Goal: Transaction & Acquisition: Register for event/course

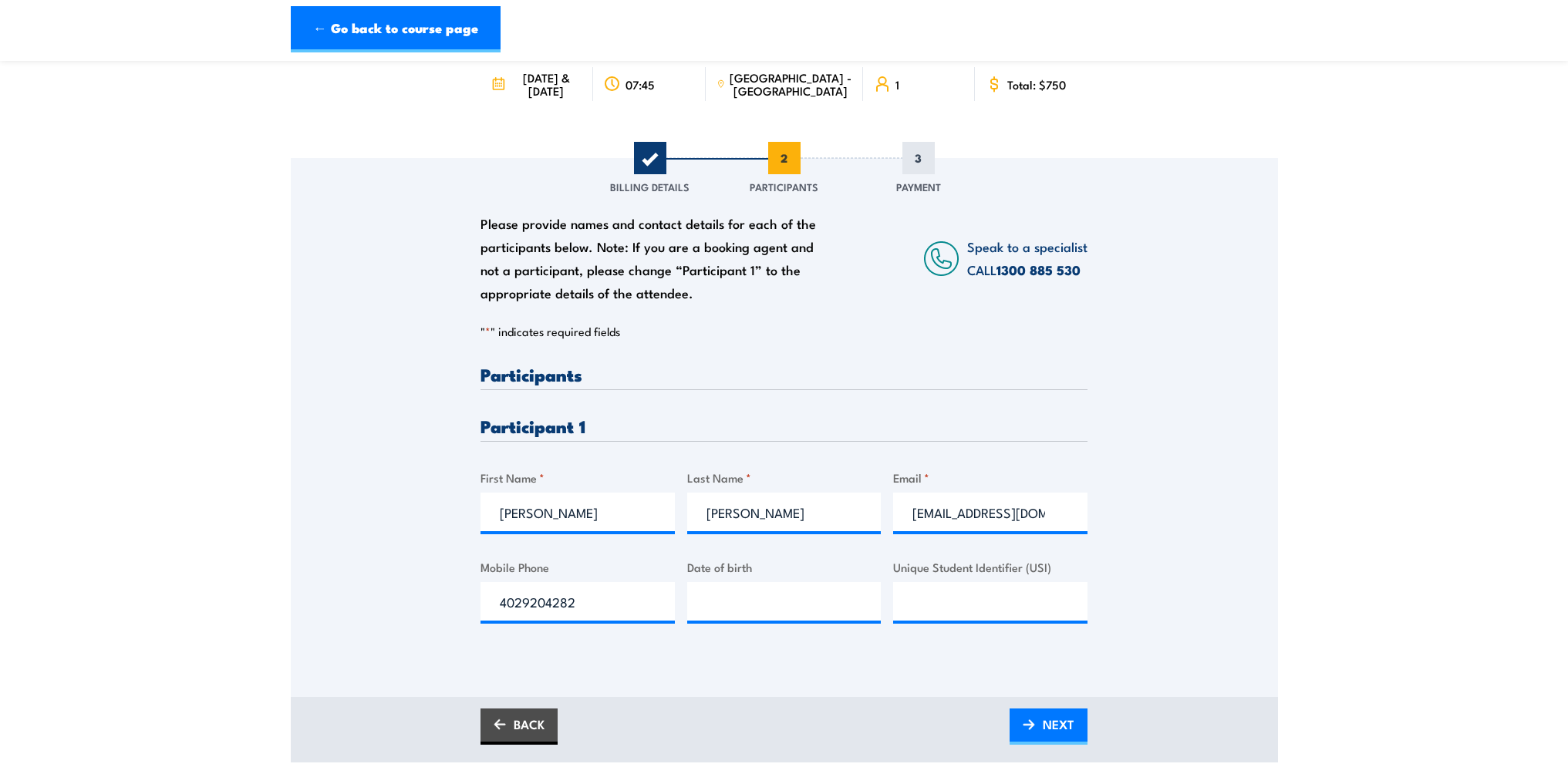
scroll to position [154, 0]
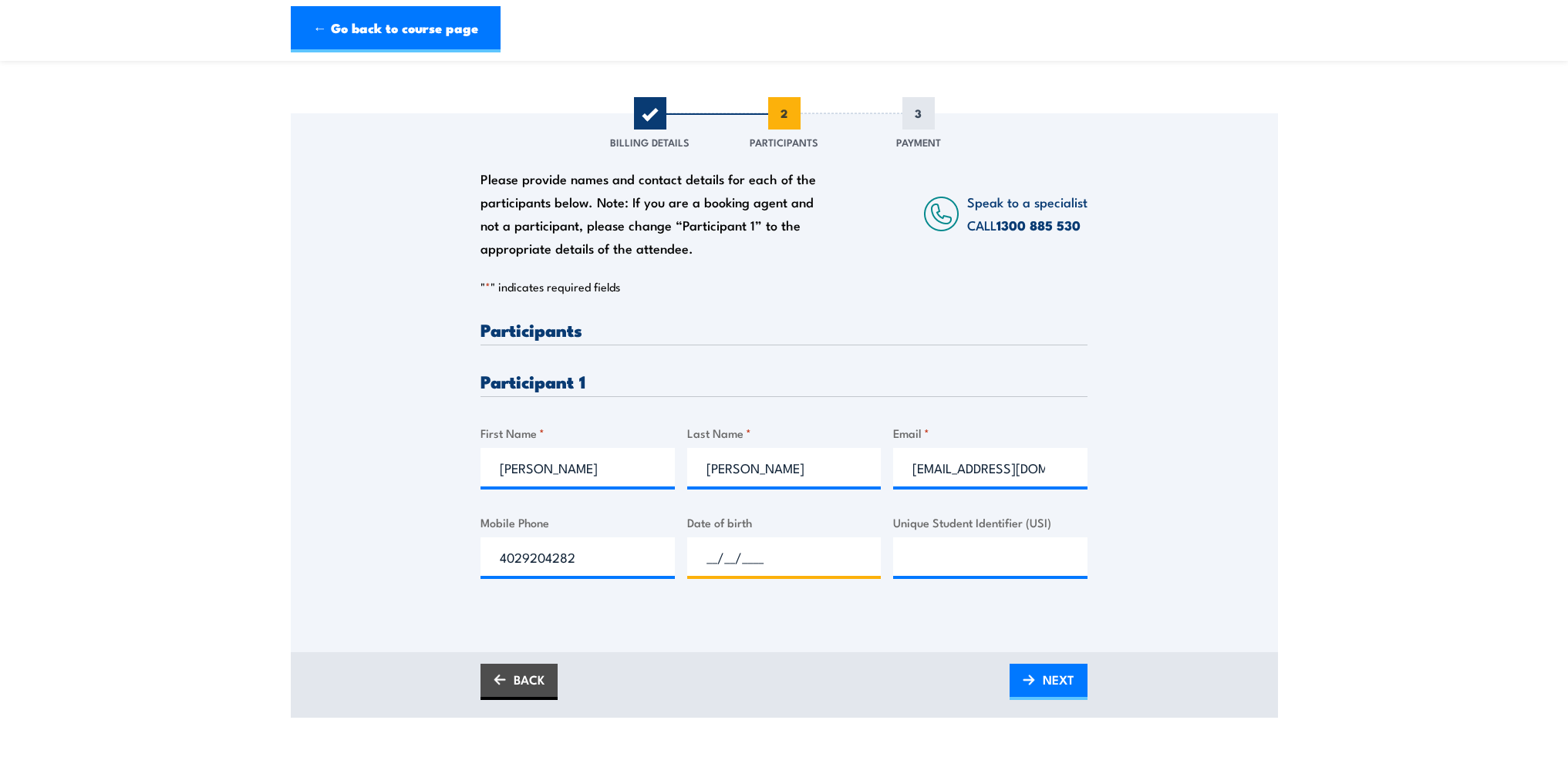
click at [757, 560] on input "__/__/____" at bounding box center [784, 557] width 194 height 39
click at [708, 555] on input "__/__/____" at bounding box center [784, 557] width 194 height 39
type input "13/11/1969"
click at [949, 566] on input "Unique Student Identifier (USI)" at bounding box center [990, 557] width 194 height 39
paste input "P9Z5829LEA"
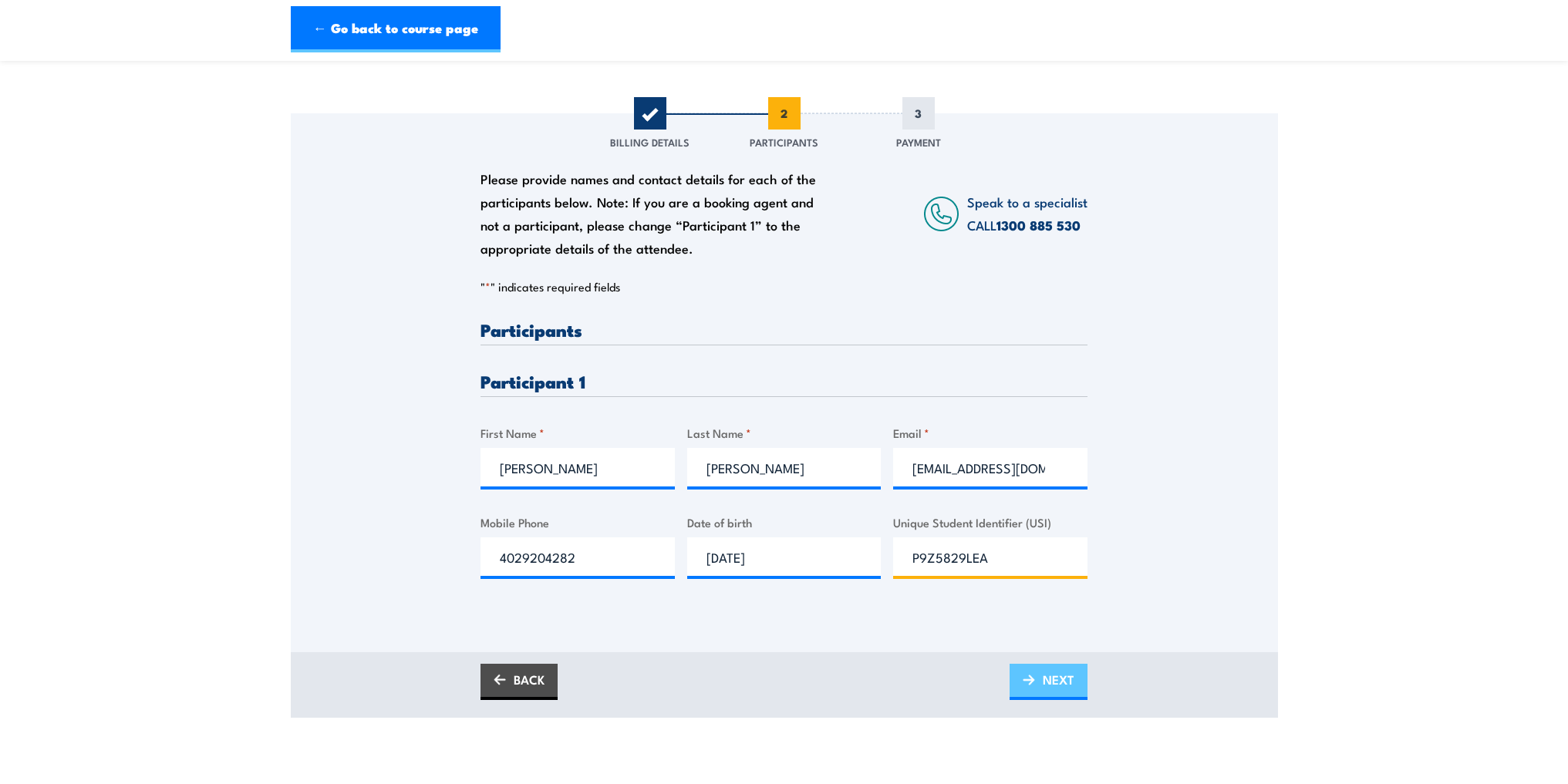
type input "P9Z5829LEA"
click at [1055, 677] on span "NEXT" at bounding box center [1058, 679] width 32 height 41
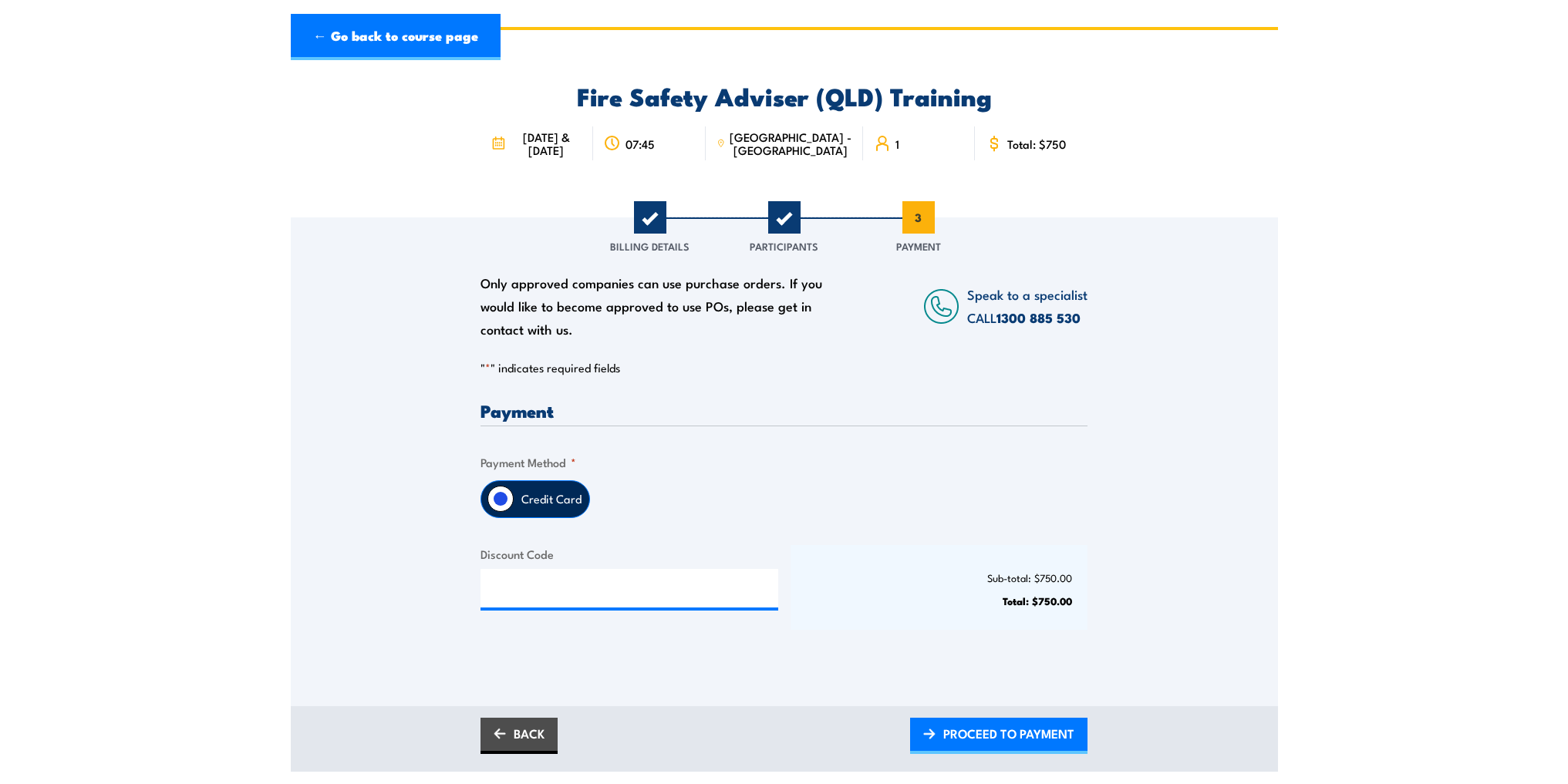
scroll to position [77, 0]
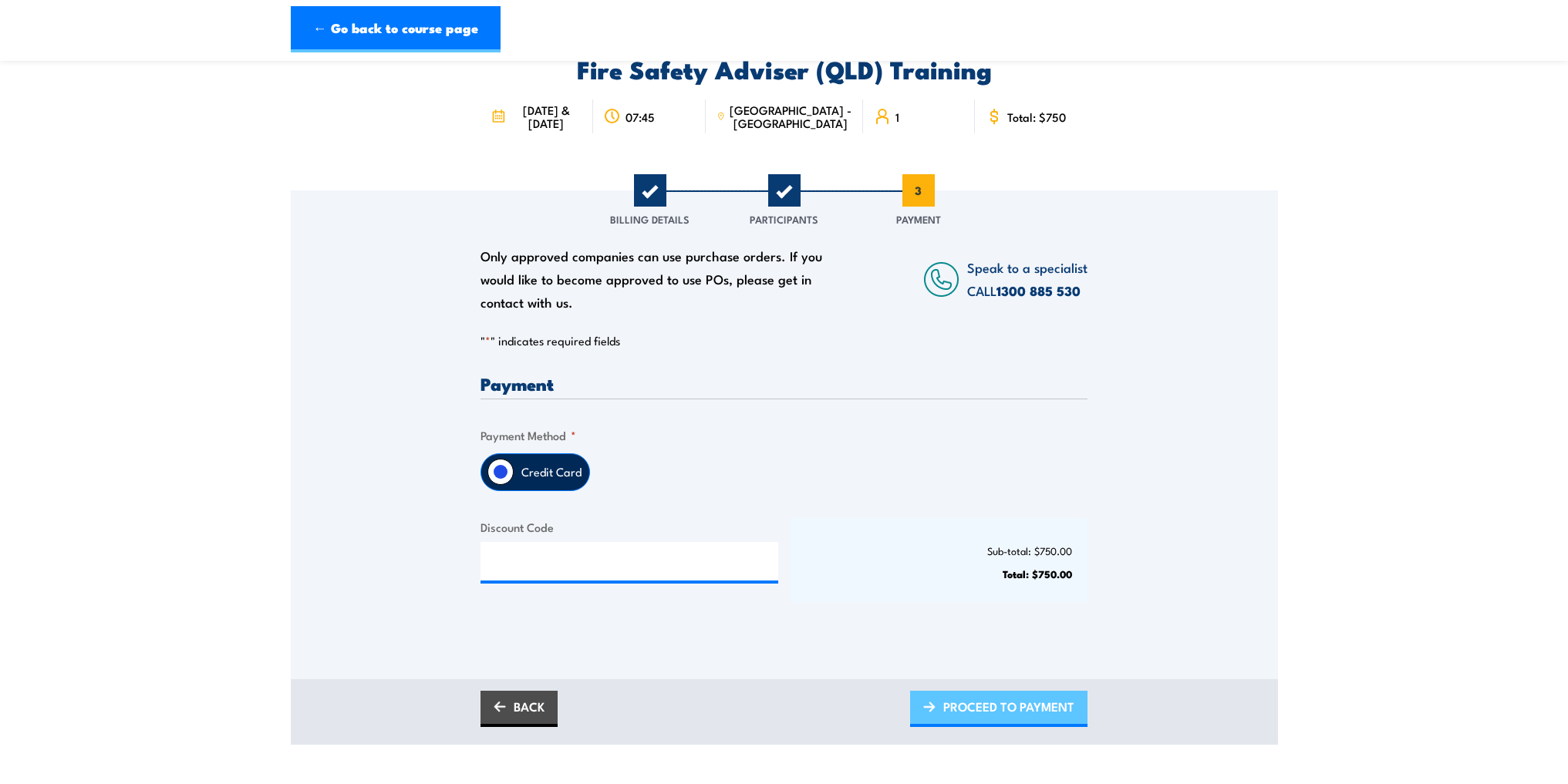
click at [998, 713] on span "PROCEED TO PAYMENT" at bounding box center [1008, 707] width 131 height 41
